Goal: Information Seeking & Learning: Learn about a topic

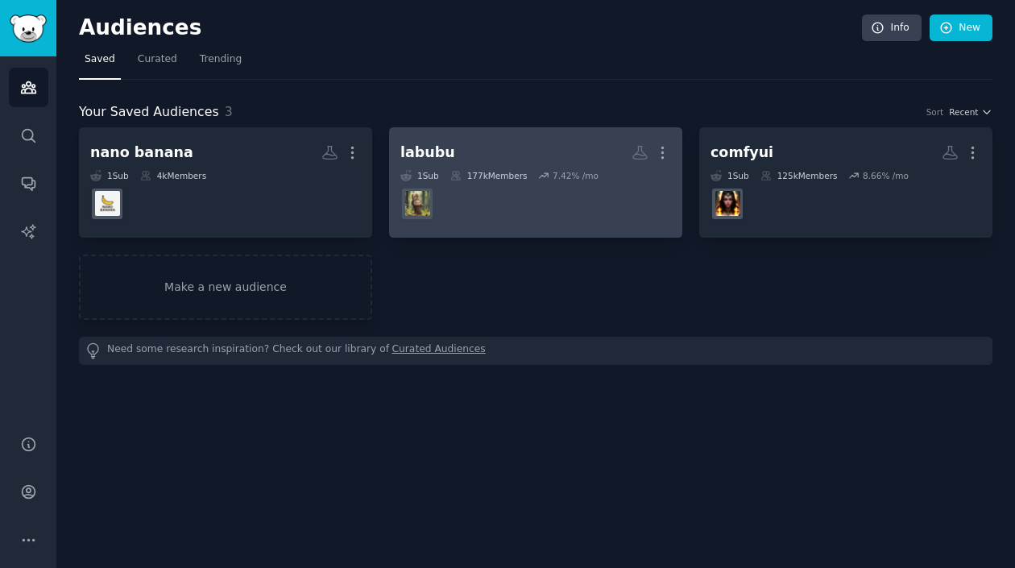
click at [492, 189] on dd at bounding box center [535, 203] width 271 height 45
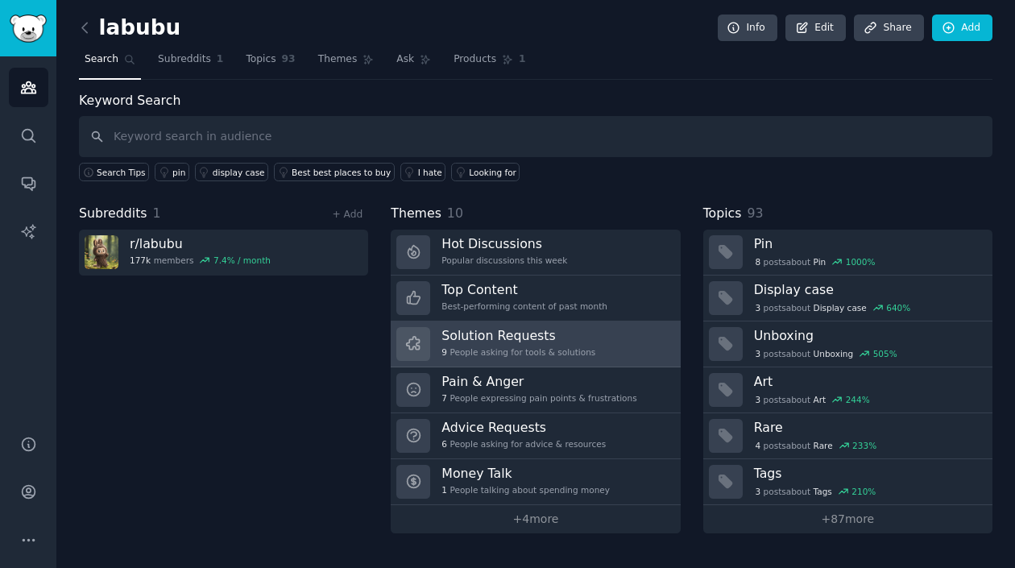
click at [508, 347] on div "9 People asking for tools & solutions" at bounding box center [519, 351] width 154 height 11
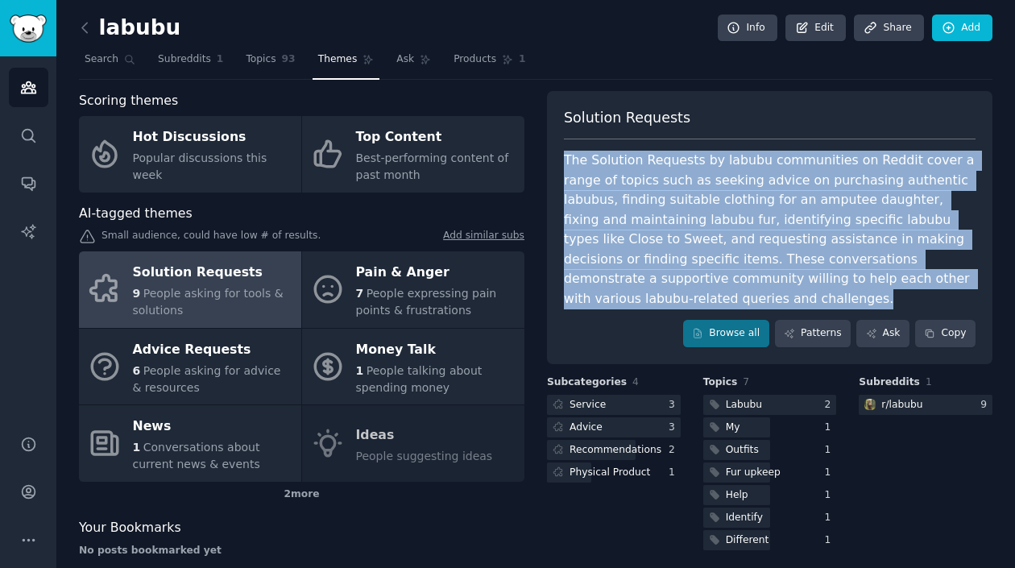
drag, startPoint x: 562, startPoint y: 155, endPoint x: 819, endPoint y: 294, distance: 291.7
click at [819, 294] on div "The Solution Requests by labubu communities on Reddit cover a range of topics s…" at bounding box center [770, 230] width 412 height 158
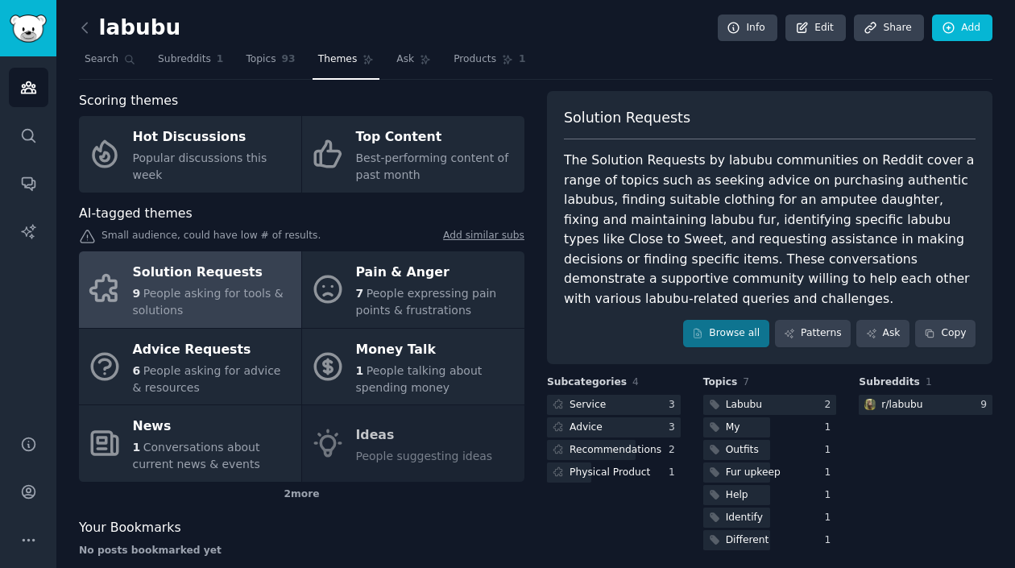
click at [583, 328] on div "Browse all Patterns Ask Copy" at bounding box center [770, 333] width 412 height 27
click at [721, 336] on link "Browse all" at bounding box center [726, 333] width 86 height 27
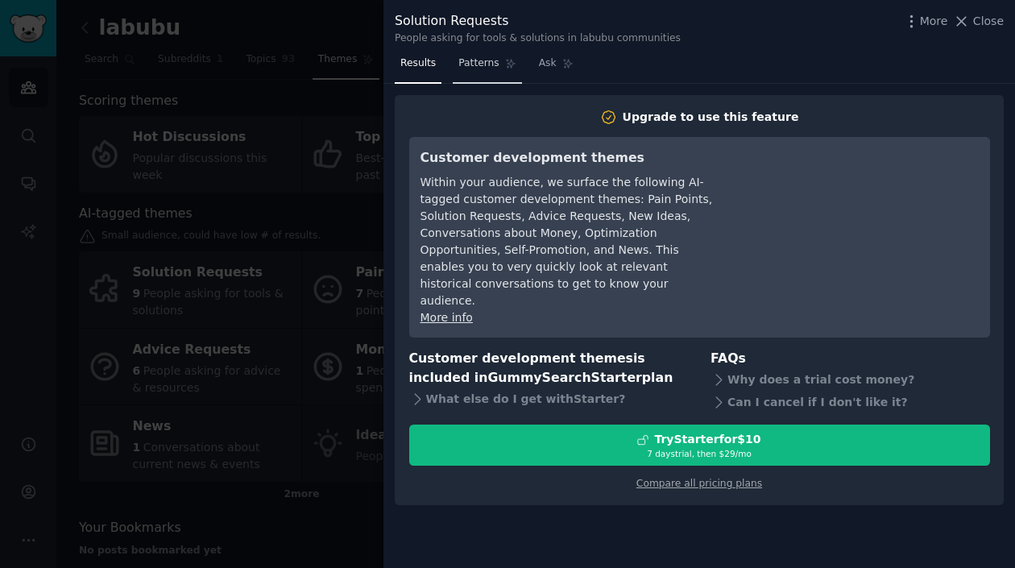
click at [473, 66] on span "Patterns" at bounding box center [478, 63] width 40 height 15
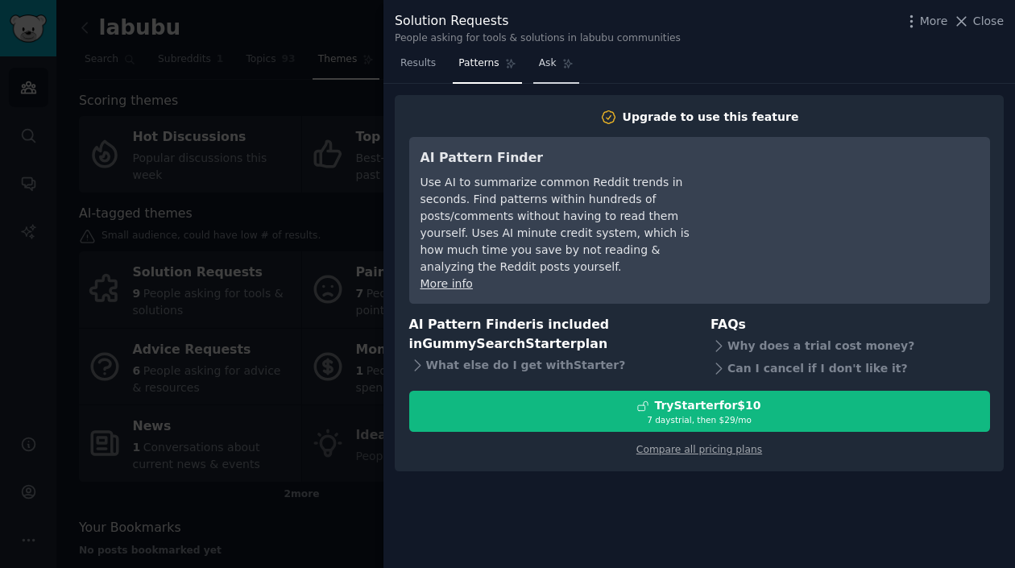
click at [534, 74] on link "Ask" at bounding box center [556, 67] width 46 height 33
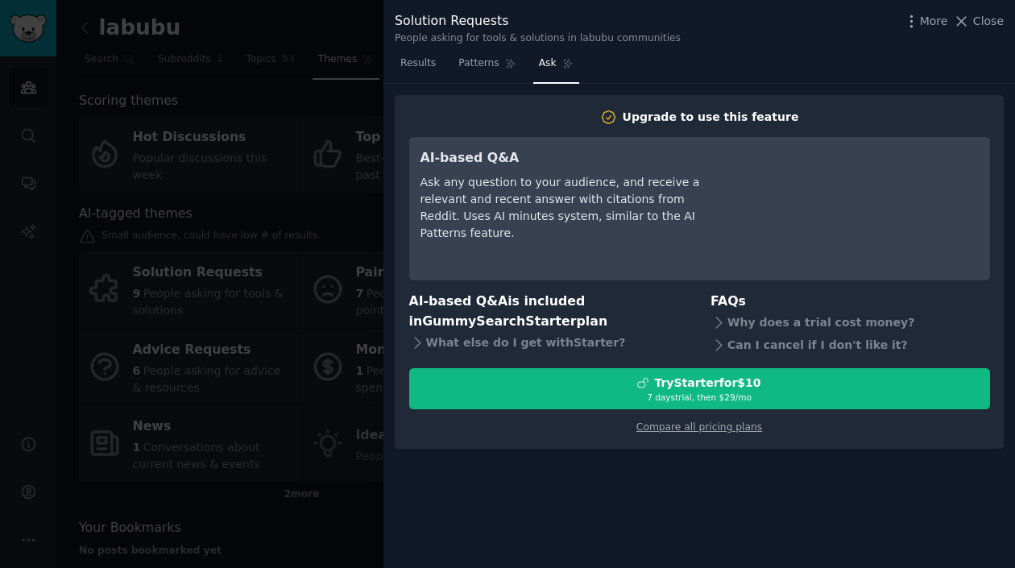
click at [326, 23] on div at bounding box center [507, 284] width 1015 height 568
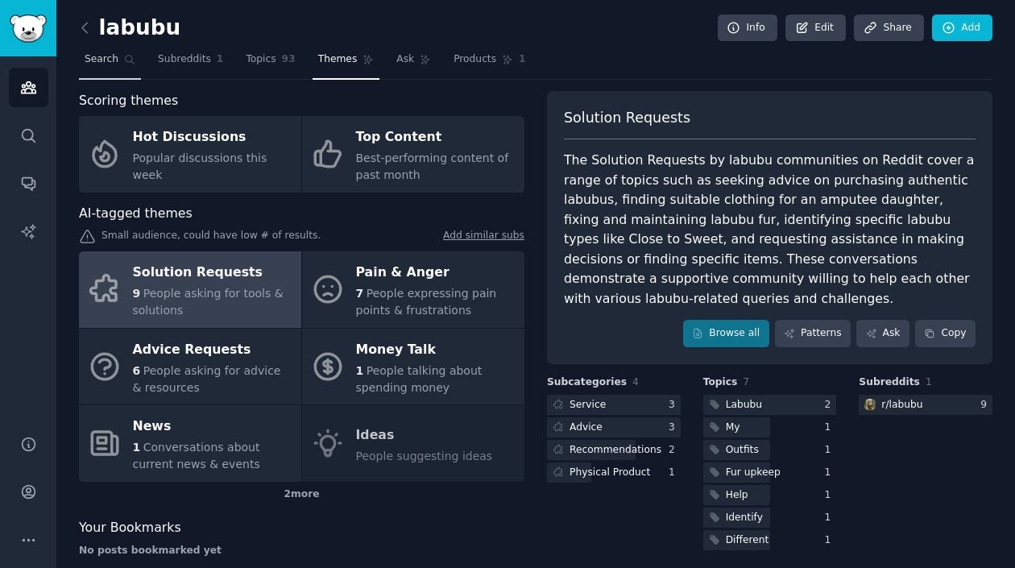
click at [90, 67] on link "Search" at bounding box center [110, 63] width 62 height 33
